Goal: Check status: Check status

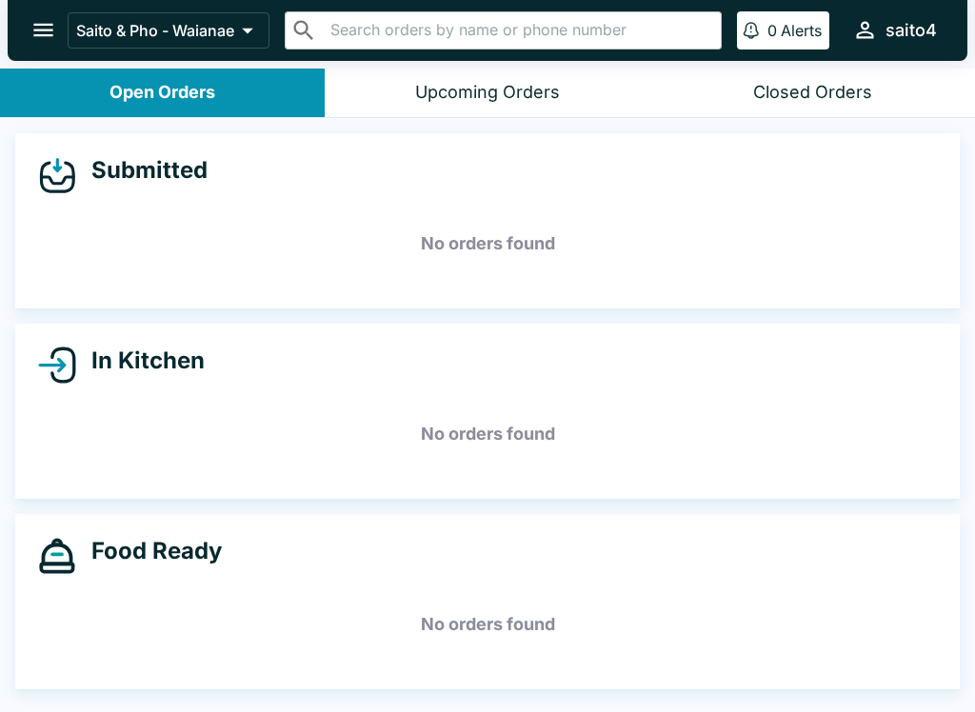
click at [42, 32] on icon "open drawer" at bounding box center [43, 30] width 26 height 26
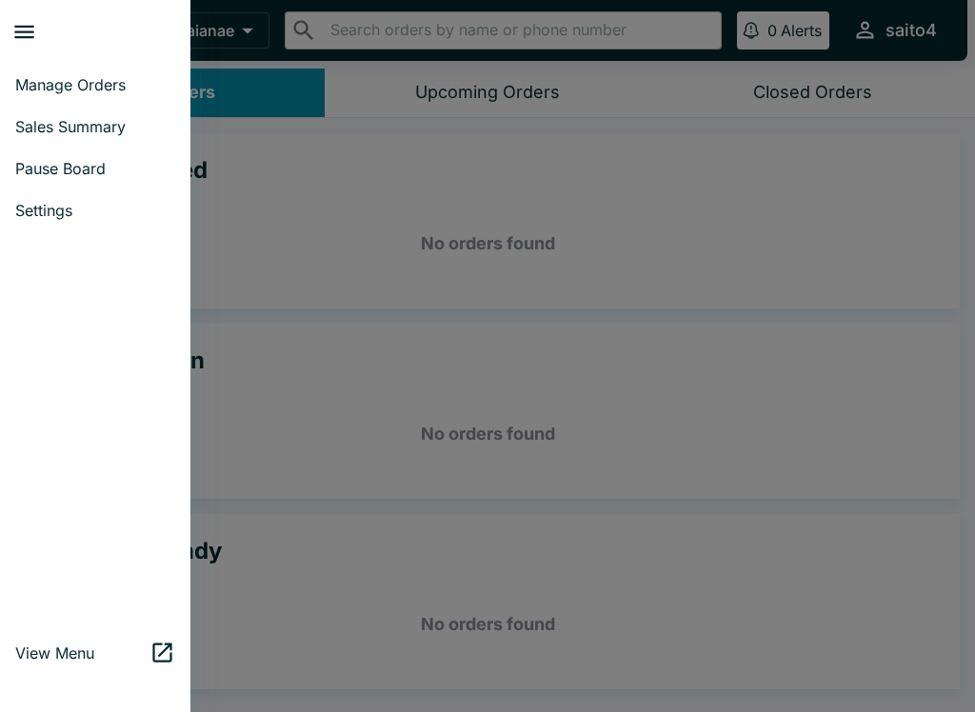
click at [106, 87] on span "Manage Orders" at bounding box center [95, 84] width 160 height 19
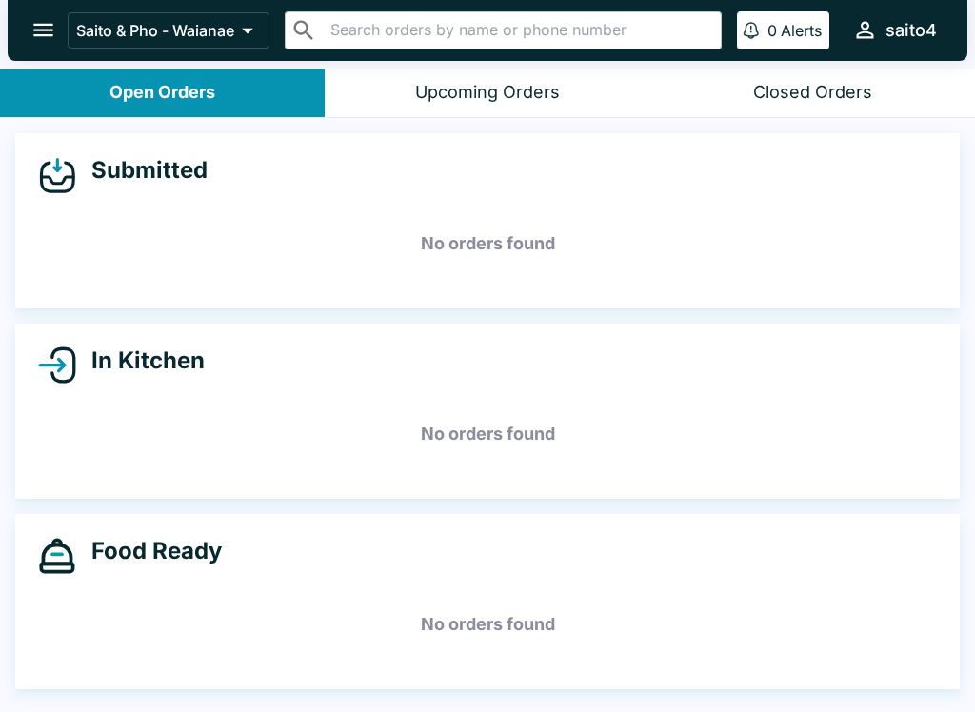
click at [55, 34] on icon "open drawer" at bounding box center [43, 30] width 26 height 26
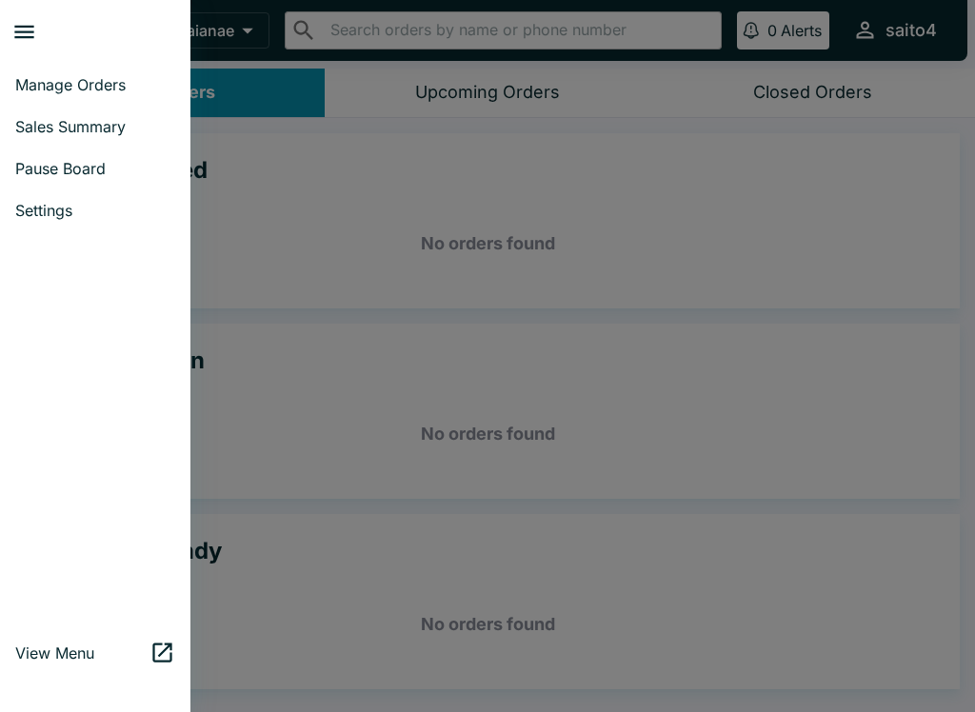
click at [112, 123] on span "Sales Summary" at bounding box center [95, 126] width 160 height 19
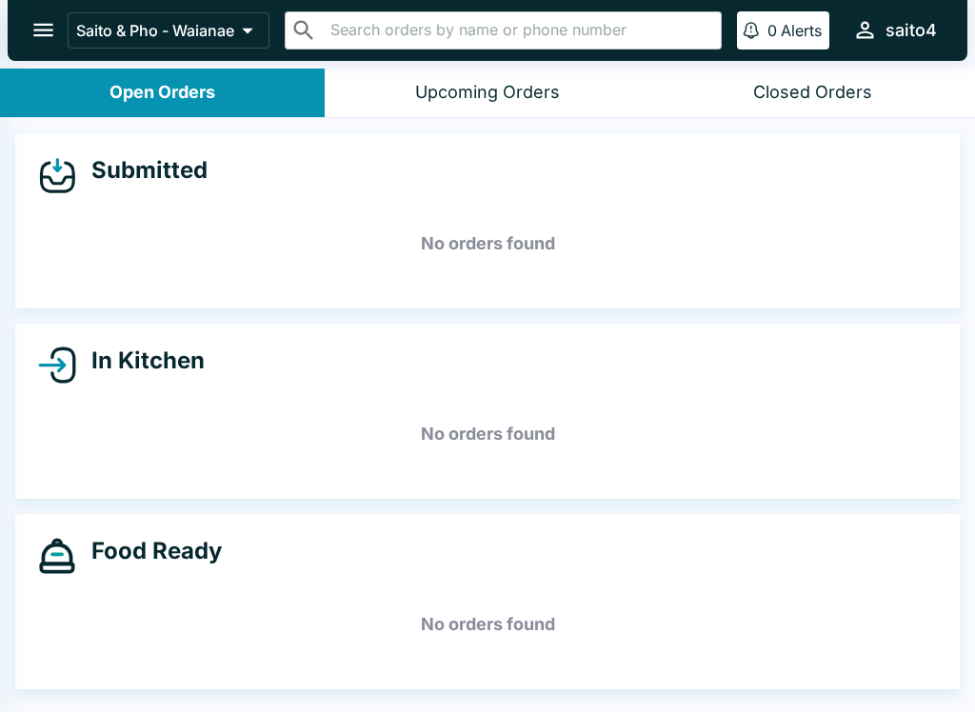
select select "03:00"
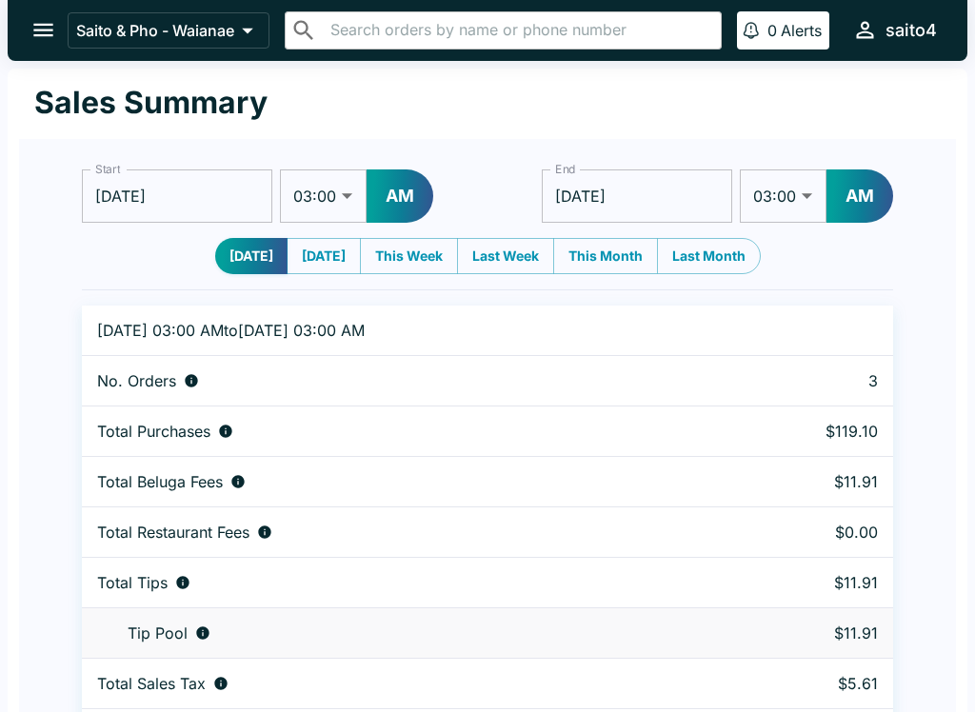
click at [47, 49] on button "open drawer" at bounding box center [43, 30] width 49 height 49
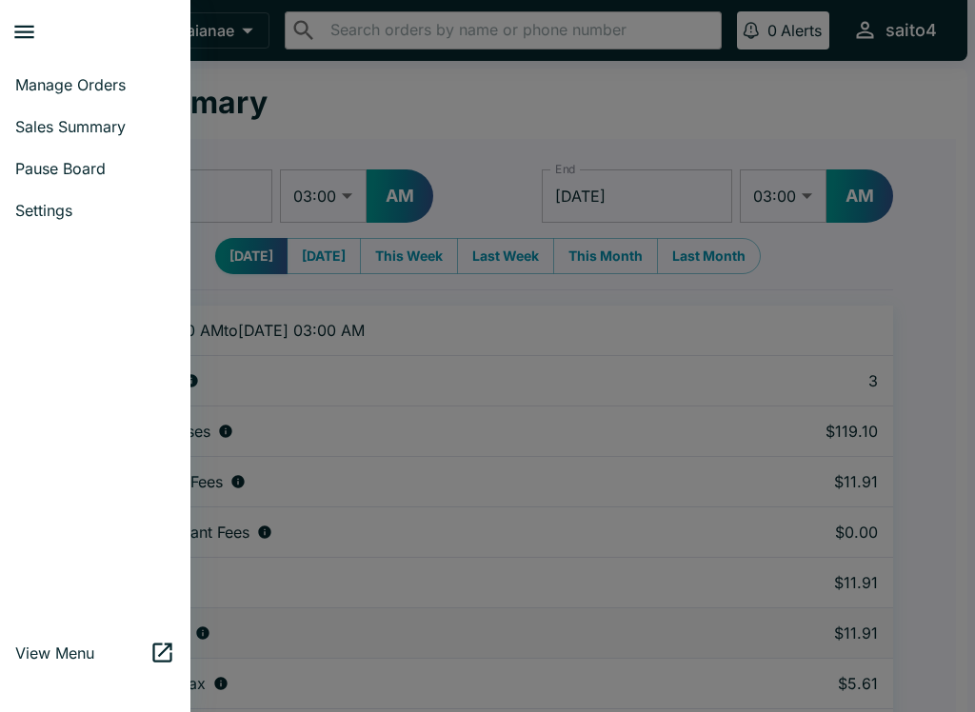
click at [103, 94] on link "Manage Orders" at bounding box center [95, 85] width 190 height 42
